Goal: Navigation & Orientation: Find specific page/section

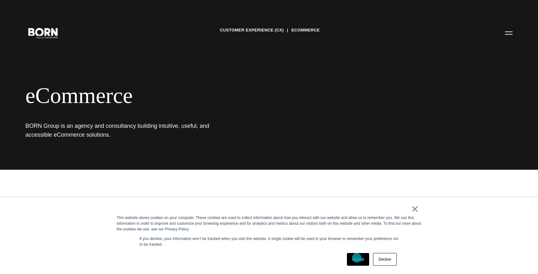
click at [357, 257] on link "Accept" at bounding box center [358, 259] width 23 height 13
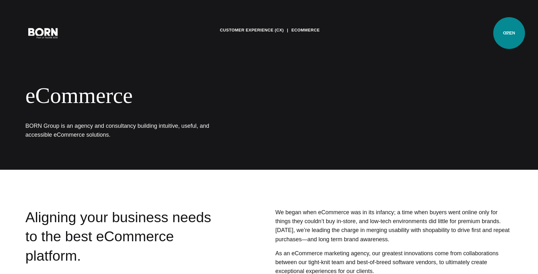
click at [509, 33] on button "Primary Menu" at bounding box center [508, 32] width 15 height 13
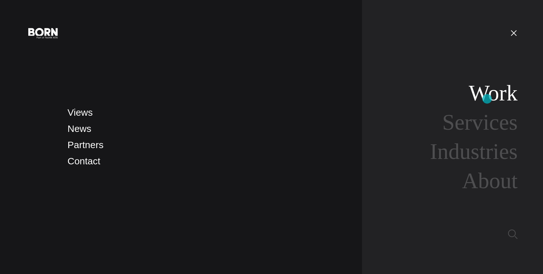
click at [487, 99] on link "Work" at bounding box center [492, 93] width 49 height 24
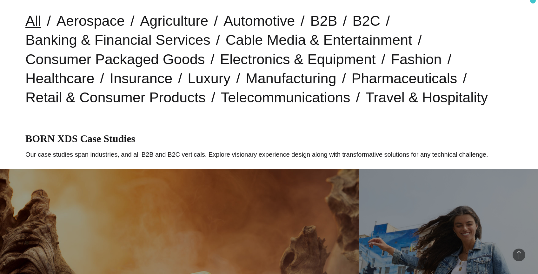
scroll to position [182, 0]
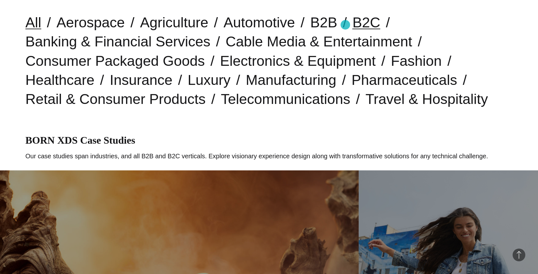
click at [352, 25] on link "B2C" at bounding box center [366, 22] width 28 height 16
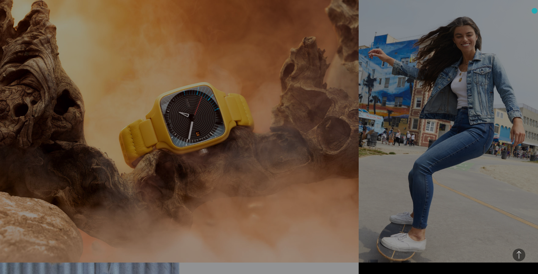
scroll to position [338, 0]
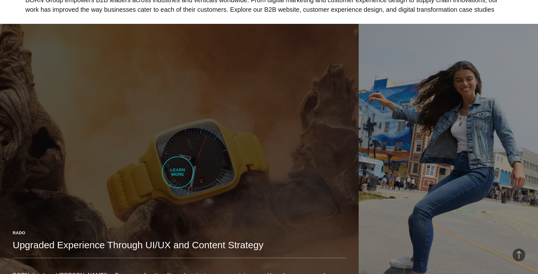
click at [178, 172] on link "Rado Upgraded Experience Through UI/UX and Content Strategy BORN developed Rado…" at bounding box center [179, 165] width 359 height 282
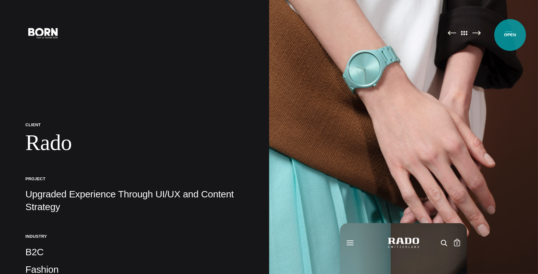
click at [510, 35] on button "Primary Menu" at bounding box center [508, 32] width 15 height 13
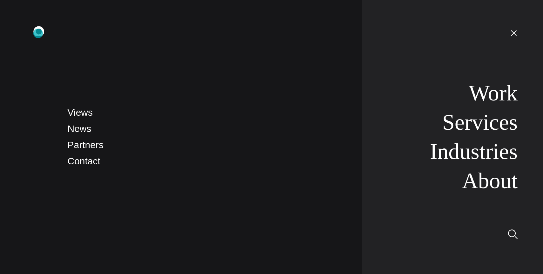
click at [38, 33] on icon ".st0{display:none;} .st1{display:inline;} .st2{font-family:'HelveticaNeue-Mediu…" at bounding box center [43, 32] width 41 height 17
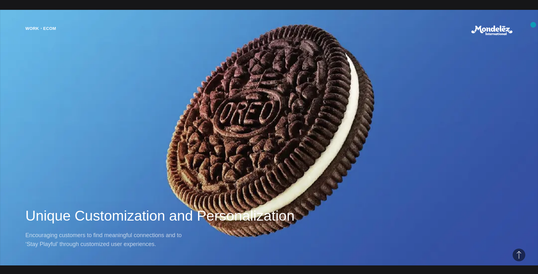
scroll to position [594, 0]
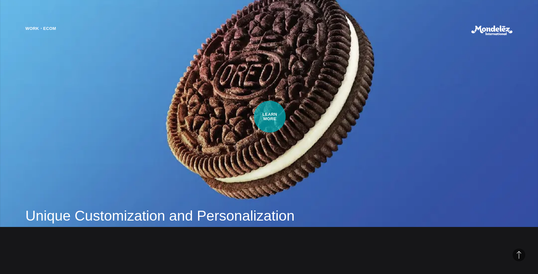
click at [270, 116] on div "Work・Ecom Unique Customization and Personalization Encouraging customers to fin…" at bounding box center [269, 137] width 538 height 274
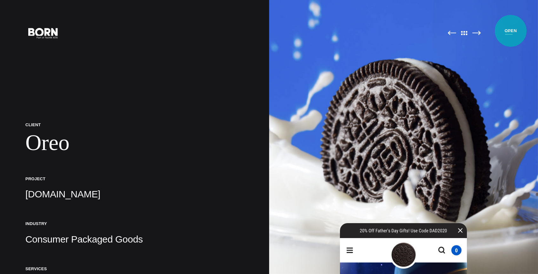
click at [510, 31] on button "Primary Menu" at bounding box center [508, 32] width 15 height 13
